Goal: Task Accomplishment & Management: Complete application form

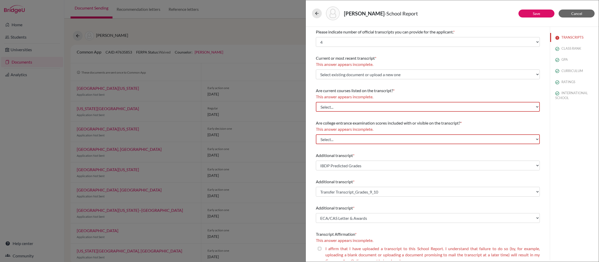
select select "4"
select select "688718"
select select "677233"
select select "672597"
click at [537, 13] on link "Save" at bounding box center [536, 13] width 7 height 4
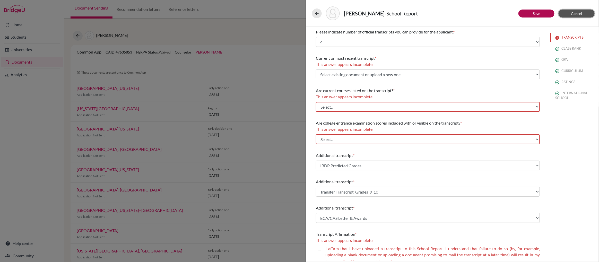
click at [574, 14] on span "Cancel" at bounding box center [576, 13] width 11 height 4
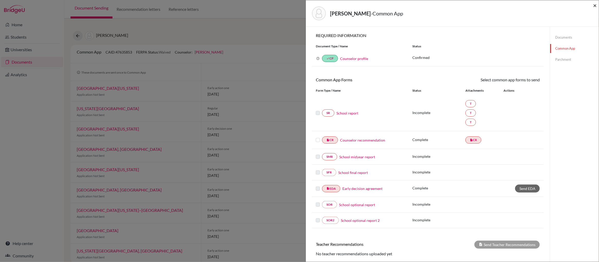
click at [595, 7] on span "×" at bounding box center [595, 5] width 4 height 7
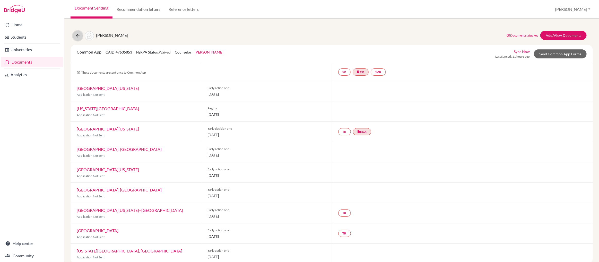
click at [79, 36] on icon at bounding box center [77, 35] width 5 height 5
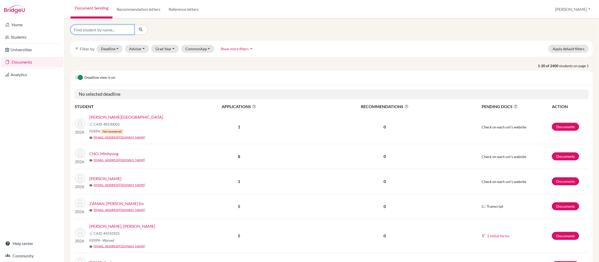
click at [89, 30] on input "Find student by name..." at bounding box center [103, 30] width 64 height 10
type input "aryan sharma"
click at [142, 30] on icon "submit" at bounding box center [140, 29] width 5 height 5
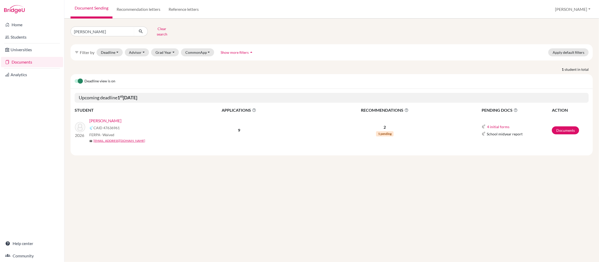
click at [110, 118] on link "[PERSON_NAME]" at bounding box center [105, 121] width 32 height 6
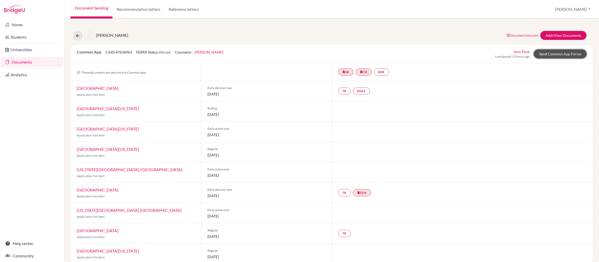
click at [544, 54] on link "Send Common App Forms" at bounding box center [560, 53] width 53 height 9
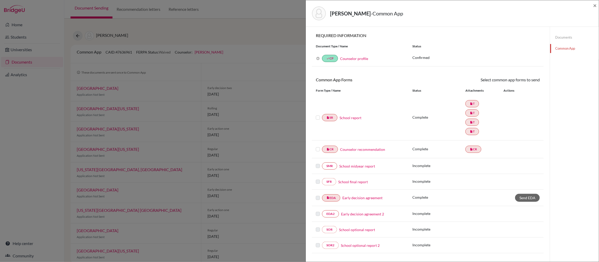
click at [349, 118] on link "School report" at bounding box center [351, 117] width 22 height 5
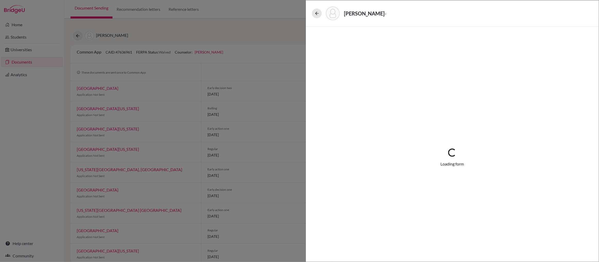
select select "4"
select select "688717"
select select "0"
select select "1"
select select "688716"
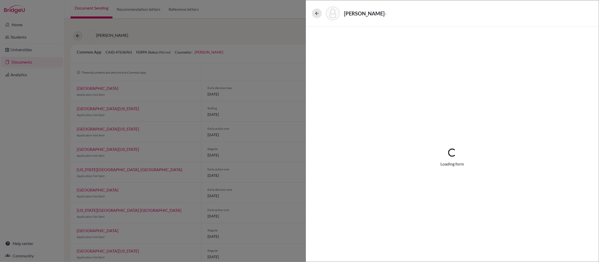
select select "679247"
select select "672599"
select select "1"
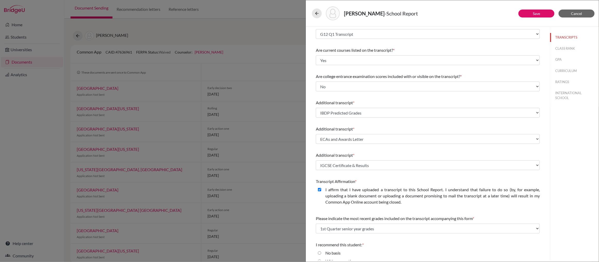
scroll to position [35, 0]
click at [538, 112] on select "Select existing document or upload a new one IBDP Predicted Grades G12 Q1 Trans…" at bounding box center [428, 112] width 224 height 10
select select "Upload New File"
click at [316, 107] on select "Select existing document or upload a new one IBDP Predicted Grades G12 Q1 Trans…" at bounding box center [428, 112] width 224 height 10
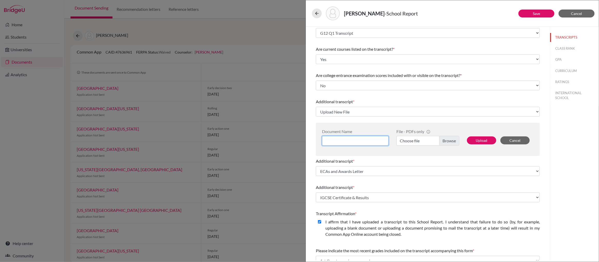
click at [337, 140] on input at bounding box center [355, 141] width 67 height 10
type input "IBDP Predicted Grades"
click at [451, 141] on label "Choose file" at bounding box center [428, 141] width 63 height 10
click at [451, 141] on input "Choose file" at bounding box center [428, 141] width 63 height 10
click at [479, 139] on button "Upload" at bounding box center [481, 140] width 29 height 8
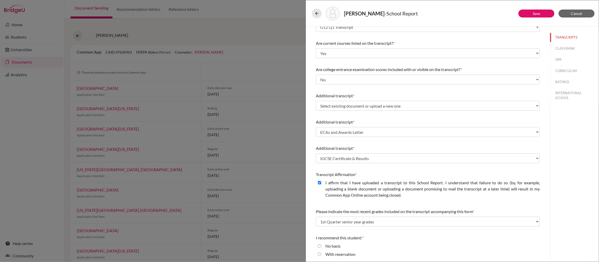
scroll to position [42, 0]
click at [535, 105] on select "Select existing document or upload a new one IBDP Predicted Grades IBDP Predict…" at bounding box center [428, 105] width 224 height 10
click at [538, 106] on select "Select existing document or upload a new one IBDP Predicted Grades IBDP Predict…" at bounding box center [428, 105] width 224 height 10
select select "Upload New File"
click at [316, 100] on select "Select existing document or upload a new one IBDP Predicted Grades IBDP Predict…" at bounding box center [428, 105] width 224 height 10
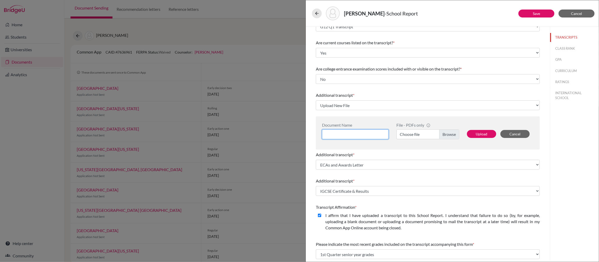
click at [335, 135] on input at bounding box center [355, 135] width 67 height 10
type input "IB Diploma Predicted Grades"
click at [447, 135] on label "Choose file" at bounding box center [428, 135] width 63 height 10
click at [447, 135] on input "Choose file" at bounding box center [428, 135] width 63 height 10
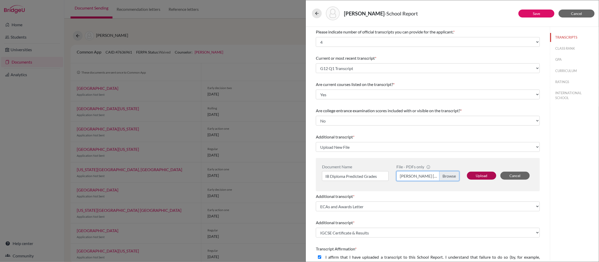
scroll to position [22, 0]
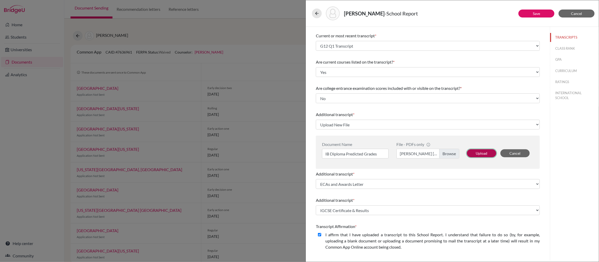
click at [480, 152] on button "Upload" at bounding box center [481, 153] width 29 height 8
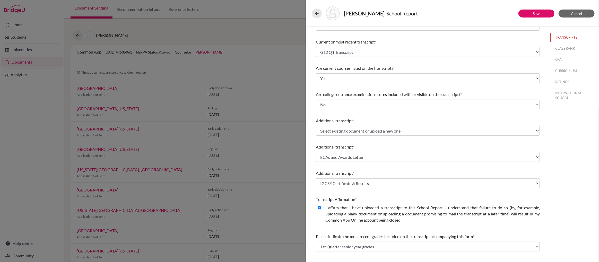
scroll to position [17, 0]
click at [537, 129] on select "Select existing document or upload a new one IB Diploma Predicted Grades IBDP P…" at bounding box center [428, 130] width 224 height 10
select select "688748"
click at [316, 125] on select "Select existing document or upload a new one IB Diploma Predicted Grades IBDP P…" at bounding box center [428, 130] width 224 height 10
click at [533, 13] on link "Save" at bounding box center [536, 13] width 7 height 4
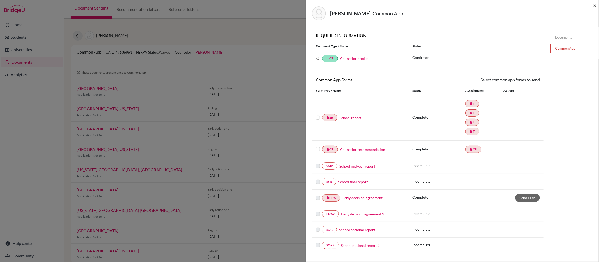
click at [595, 5] on span "×" at bounding box center [595, 5] width 4 height 7
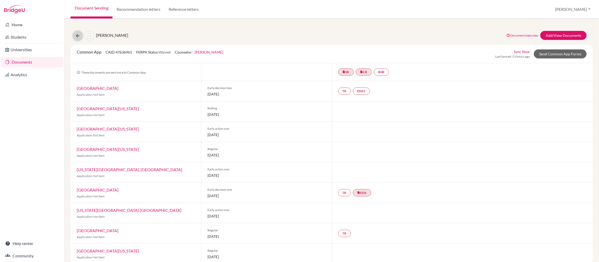
click at [79, 36] on icon at bounding box center [77, 35] width 5 height 5
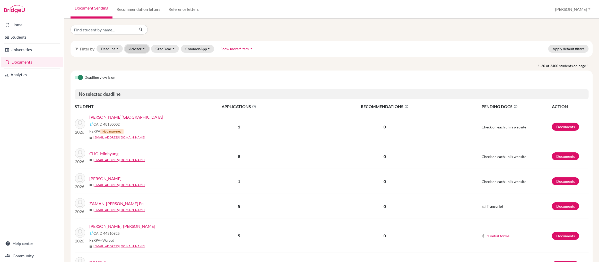
click at [138, 51] on button "Advisor" at bounding box center [137, 49] width 24 height 8
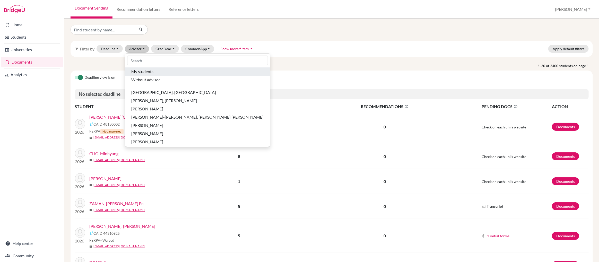
click at [139, 71] on span "My students" at bounding box center [142, 71] width 22 height 6
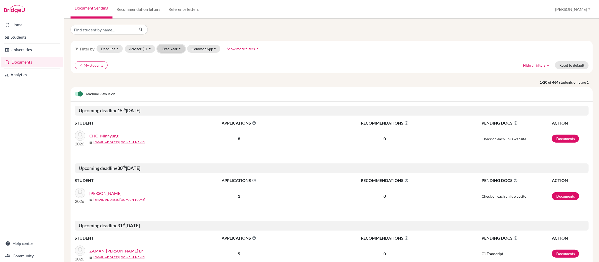
click at [166, 51] on button "Grad Year" at bounding box center [171, 49] width 28 height 8
click at [171, 84] on span "2026" at bounding box center [168, 84] width 9 height 6
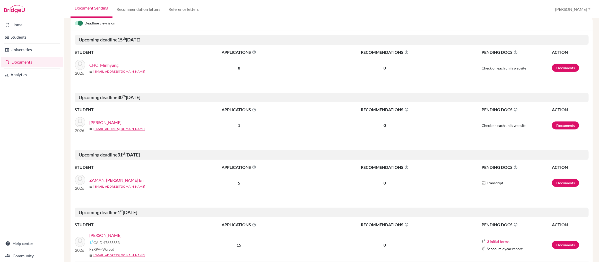
scroll to position [72, 0]
click at [106, 66] on link "CHO, Minhyung" at bounding box center [103, 64] width 29 height 6
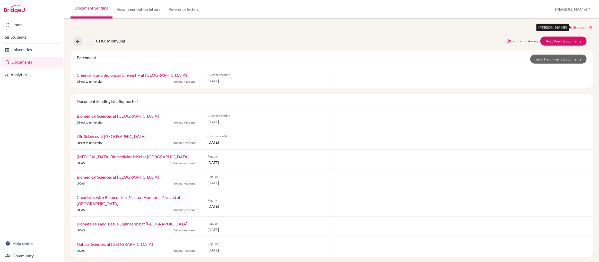
click at [579, 26] on link "Next Student" at bounding box center [579, 28] width 28 height 6
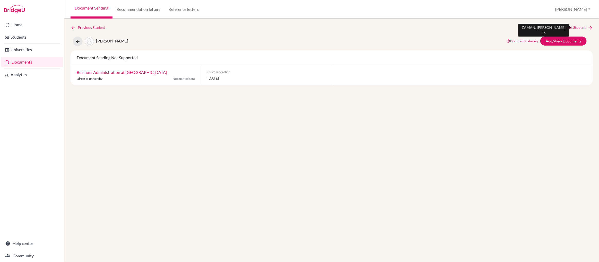
click at [572, 27] on link "Next Student" at bounding box center [579, 28] width 28 height 6
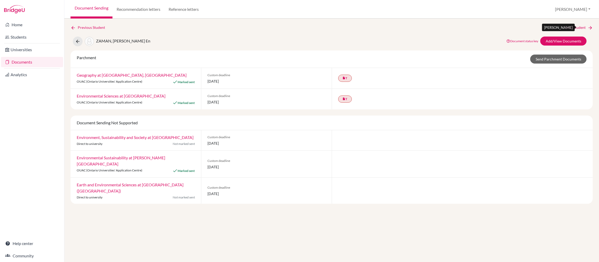
click at [572, 27] on link "Next Student" at bounding box center [579, 28] width 28 height 6
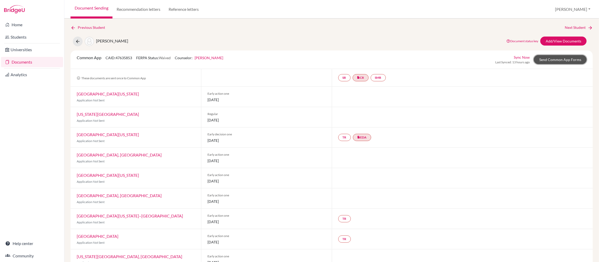
click at [566, 60] on link "Send Common App Forms" at bounding box center [560, 59] width 53 height 9
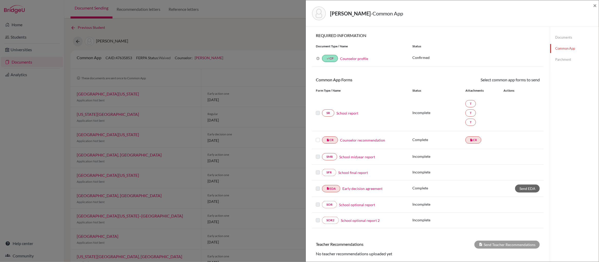
click at [351, 113] on link "School report" at bounding box center [348, 112] width 22 height 5
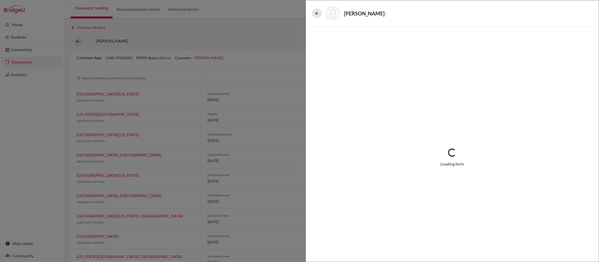
select select "4"
select select "688718"
select select "677233"
select select "672597"
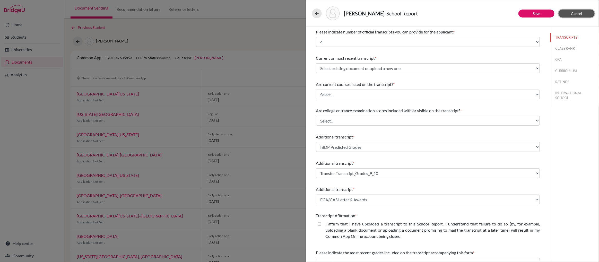
click at [575, 14] on span "Cancel" at bounding box center [576, 13] width 11 height 4
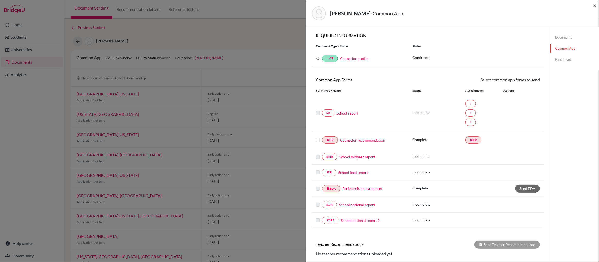
click at [595, 6] on span "×" at bounding box center [595, 5] width 4 height 7
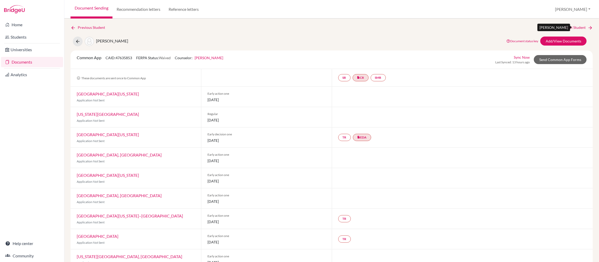
click at [568, 28] on link "Next Student" at bounding box center [579, 28] width 28 height 6
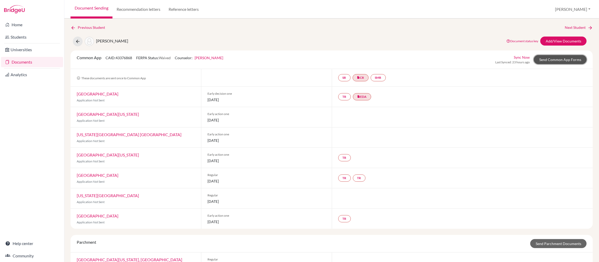
click at [555, 60] on link "Send Common App Forms" at bounding box center [560, 59] width 53 height 9
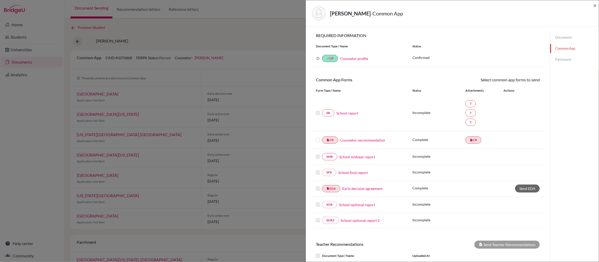
click at [344, 114] on link "School report" at bounding box center [348, 112] width 22 height 5
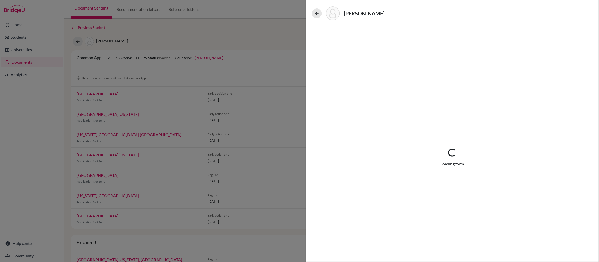
select select "4"
select select "674594"
select select "679246"
select select "672593"
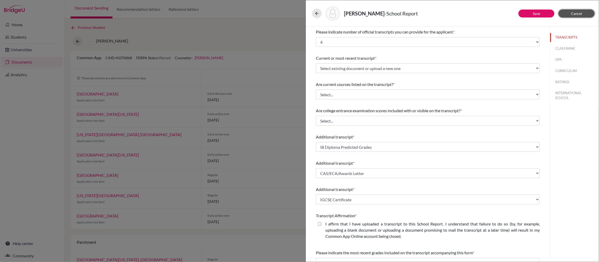
click at [575, 12] on span "Cancel" at bounding box center [576, 13] width 11 height 4
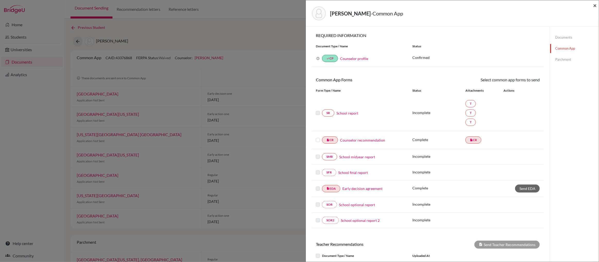
click at [596, 6] on span "×" at bounding box center [595, 5] width 4 height 7
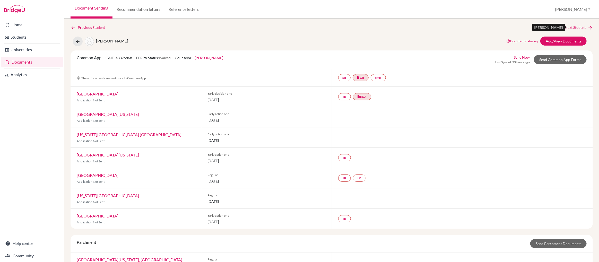
click at [575, 27] on link "Next Student" at bounding box center [579, 28] width 28 height 6
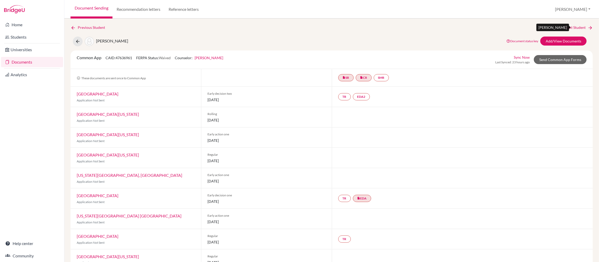
click at [580, 27] on link "Next Student" at bounding box center [579, 28] width 28 height 6
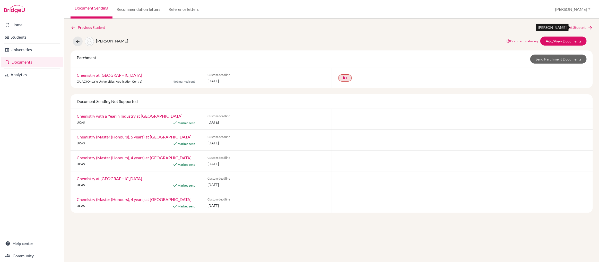
click at [576, 27] on link "Next Student" at bounding box center [579, 28] width 28 height 6
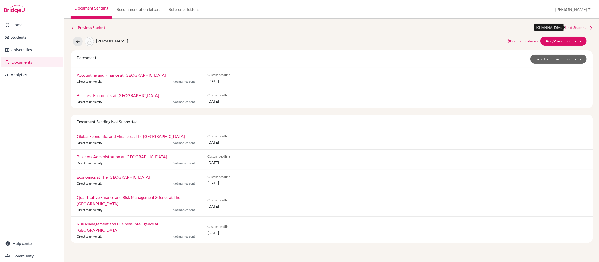
click at [576, 28] on link "Next Student" at bounding box center [579, 28] width 28 height 6
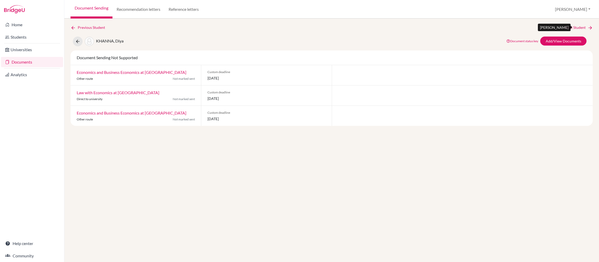
click at [568, 26] on link "Next Student" at bounding box center [579, 28] width 28 height 6
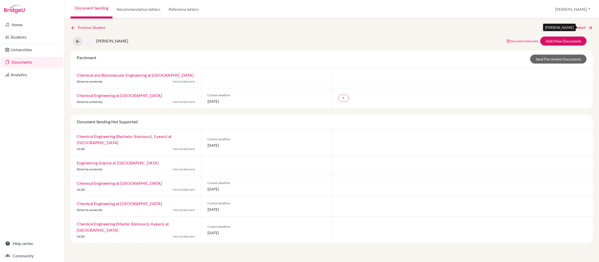
click at [579, 26] on link "Next Student" at bounding box center [579, 28] width 28 height 6
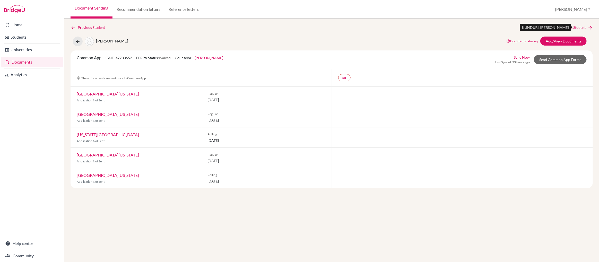
click at [578, 27] on link "Next Student" at bounding box center [579, 28] width 28 height 6
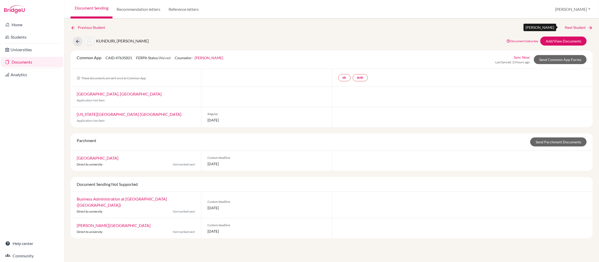
click at [566, 27] on link "Next Student" at bounding box center [579, 28] width 28 height 6
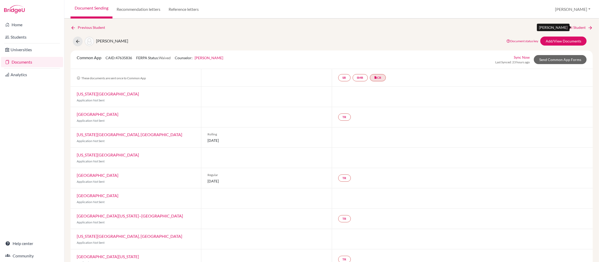
click at [575, 26] on link "Next Student" at bounding box center [579, 28] width 28 height 6
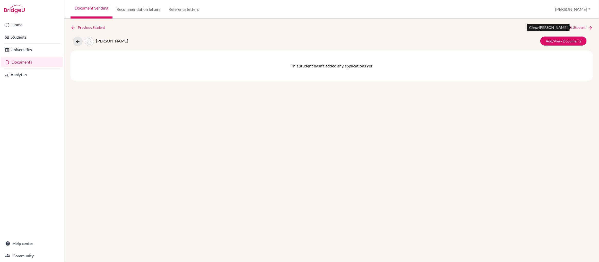
click at [575, 26] on link "Next Student" at bounding box center [579, 28] width 28 height 6
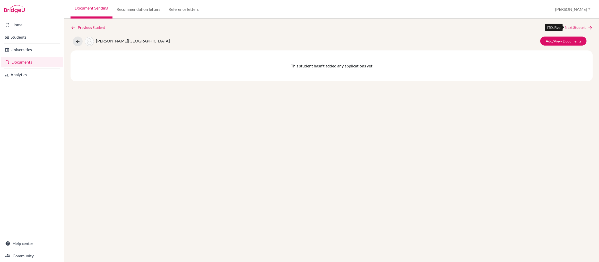
click at [575, 26] on link "Next Student" at bounding box center [579, 28] width 28 height 6
click at [575, 27] on link "Next Student" at bounding box center [579, 28] width 28 height 6
click at [76, 40] on icon at bounding box center [77, 41] width 5 height 5
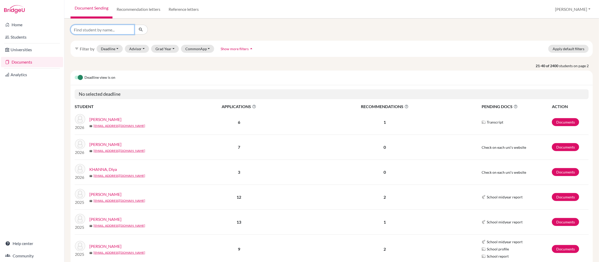
click at [93, 29] on input "Find student by name..." at bounding box center [103, 30] width 64 height 10
type input "[PERSON_NAME]"
click at [139, 29] on icon "submit" at bounding box center [140, 29] width 5 height 5
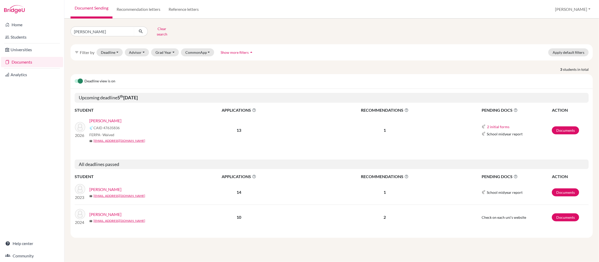
click at [98, 118] on link "[PERSON_NAME]" at bounding box center [105, 121] width 32 height 6
